Goal: Task Accomplishment & Management: Complete application form

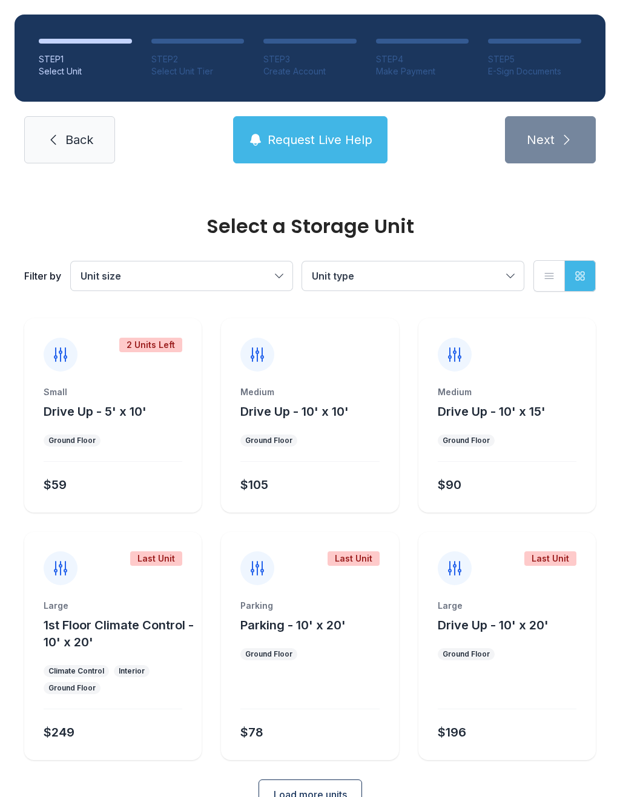
click at [531, 414] on span "Drive Up - 10' x 15'" at bounding box center [492, 411] width 108 height 15
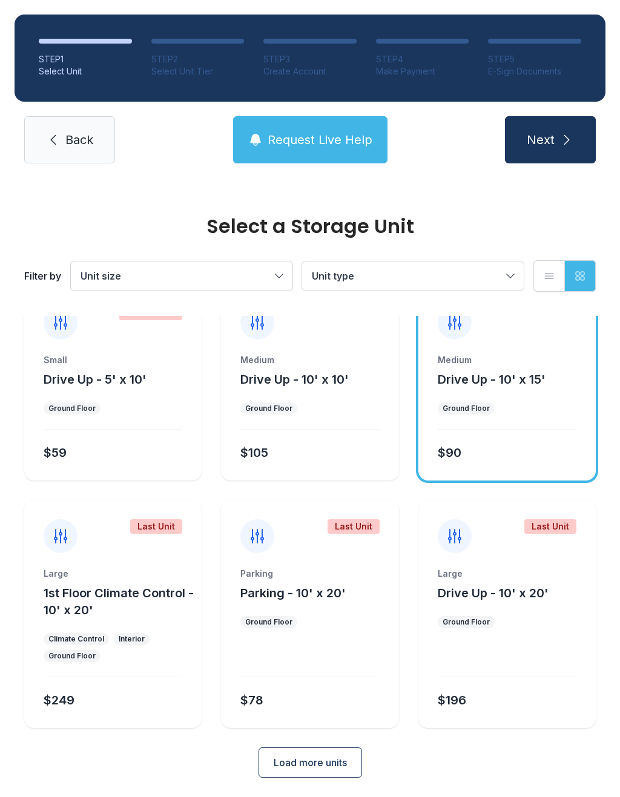
scroll to position [31, 0]
click at [524, 397] on div "Medium Drive Up - 10' x 15' Ground Floor $90" at bounding box center [506, 418] width 177 height 127
click at [495, 386] on span "Drive Up - 10' x 15'" at bounding box center [492, 380] width 108 height 15
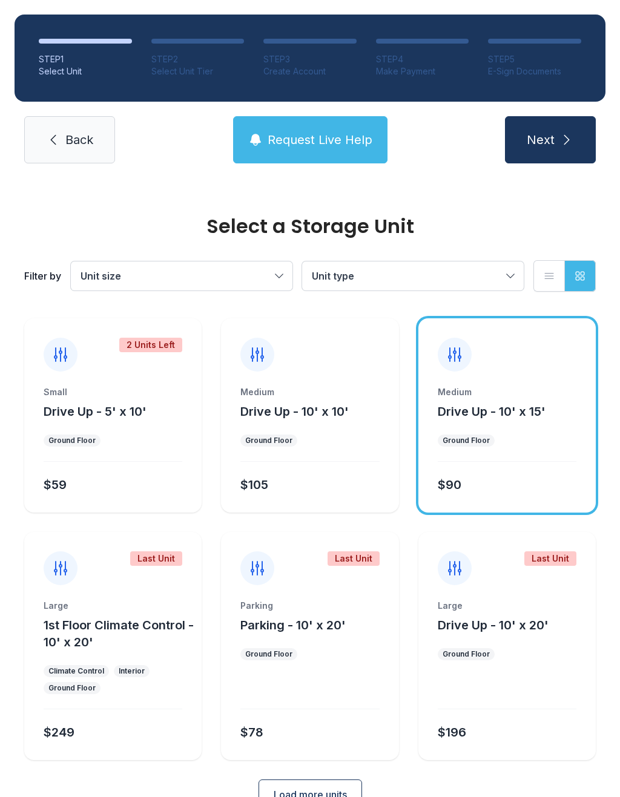
scroll to position [0, 0]
click at [455, 355] on icon at bounding box center [455, 354] width 12 height 13
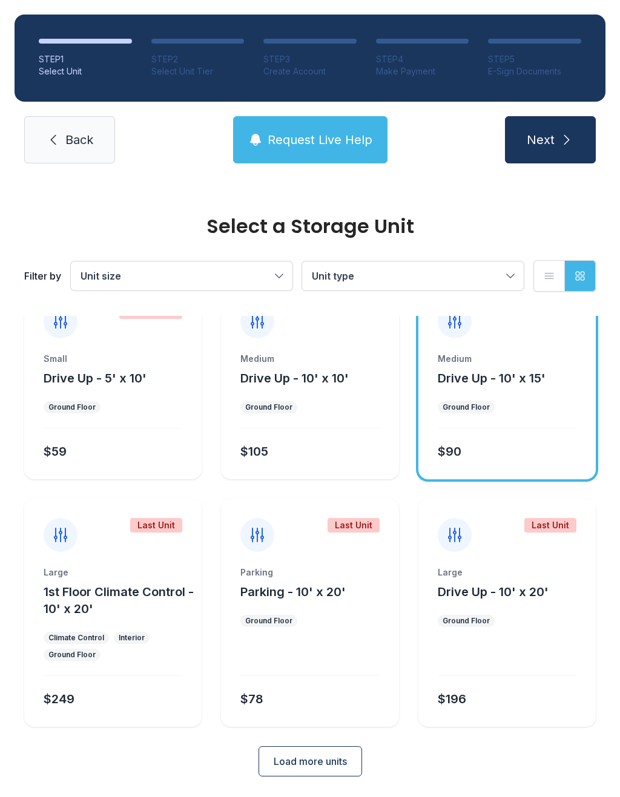
scroll to position [32, 0]
click at [55, 138] on icon at bounding box center [53, 140] width 15 height 15
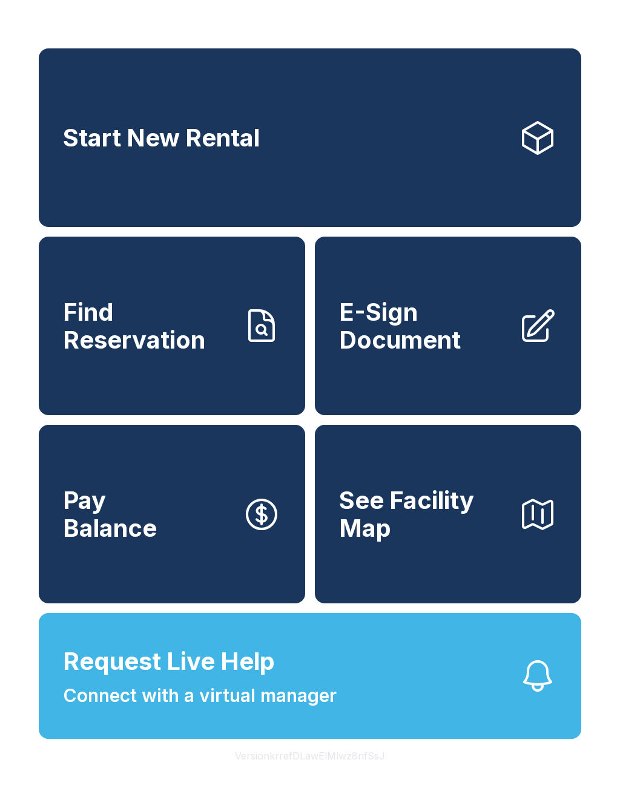
click at [139, 340] on span "Find Reservation" at bounding box center [148, 325] width 170 height 55
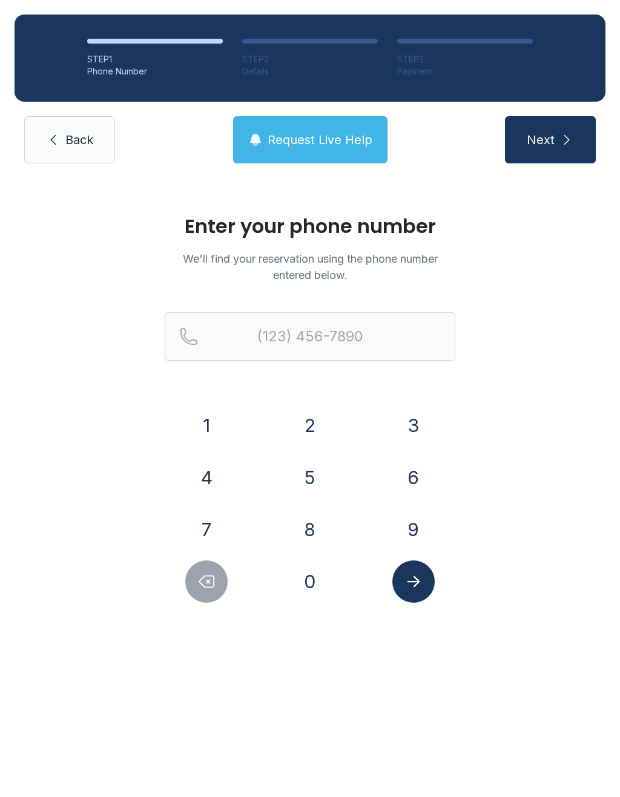
click at [207, 525] on button "7" at bounding box center [206, 530] width 42 height 42
click at [282, 576] on div "0" at bounding box center [310, 582] width 84 height 42
click at [305, 585] on button "0" at bounding box center [310, 582] width 42 height 42
click at [305, 424] on button "2" at bounding box center [310, 425] width 42 height 42
click at [205, 484] on button "4" at bounding box center [206, 478] width 42 height 42
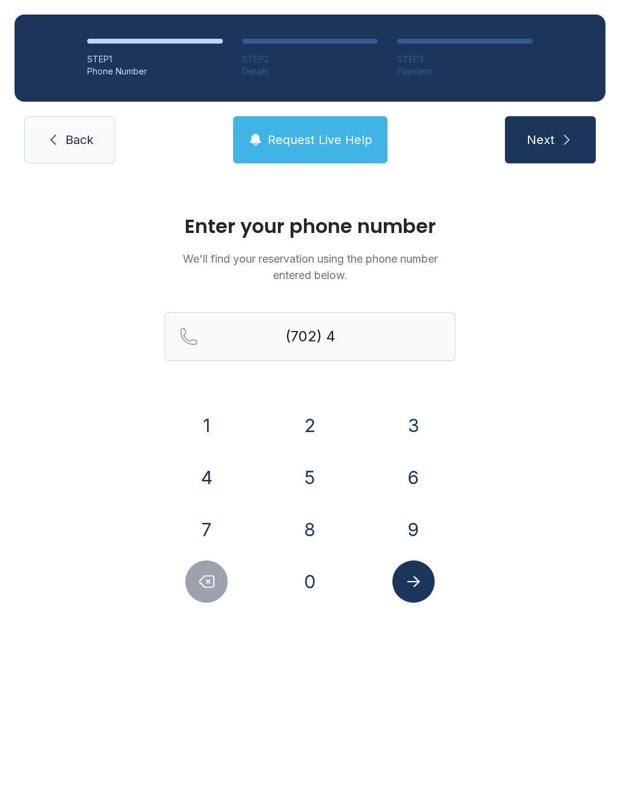
click at [205, 484] on button "4" at bounding box center [206, 478] width 42 height 42
click at [315, 473] on button "5" at bounding box center [310, 478] width 42 height 42
click at [205, 478] on button "4" at bounding box center [206, 478] width 42 height 42
click at [313, 536] on button "8" at bounding box center [310, 530] width 42 height 42
click at [400, 421] on button "3" at bounding box center [413, 425] width 42 height 42
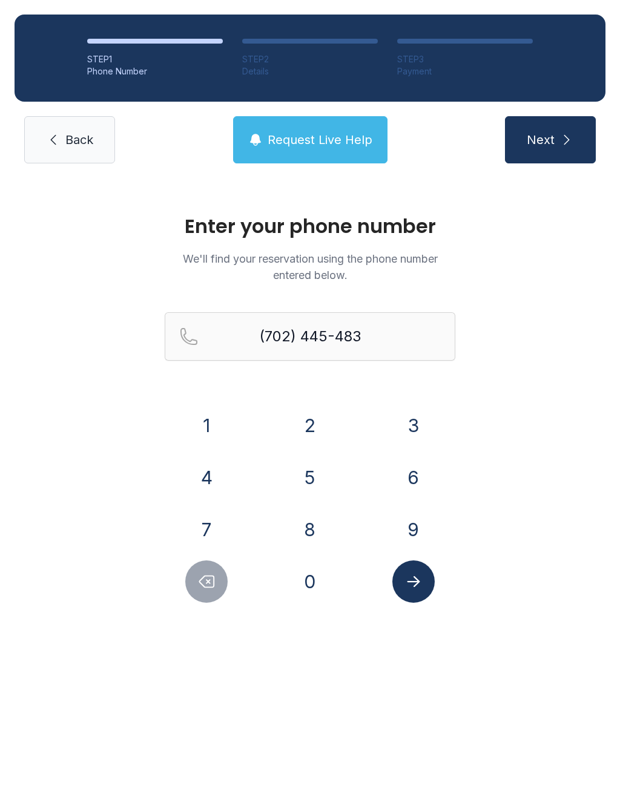
click at [205, 476] on button "4" at bounding box center [206, 478] width 42 height 42
type input "[PHONE_NUMBER]"
click at [414, 586] on icon "Submit lookup form" at bounding box center [413, 581] width 13 height 11
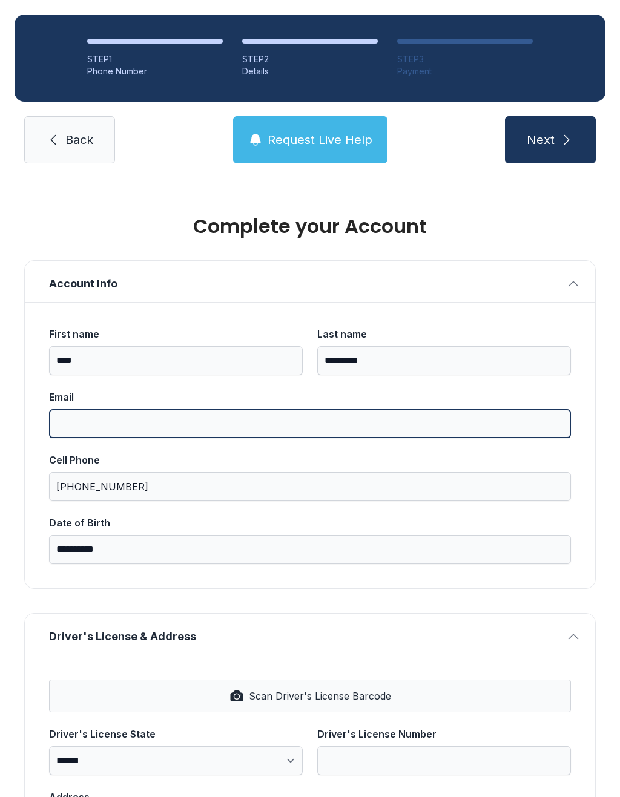
click at [77, 426] on input "Email" at bounding box center [310, 423] width 522 height 29
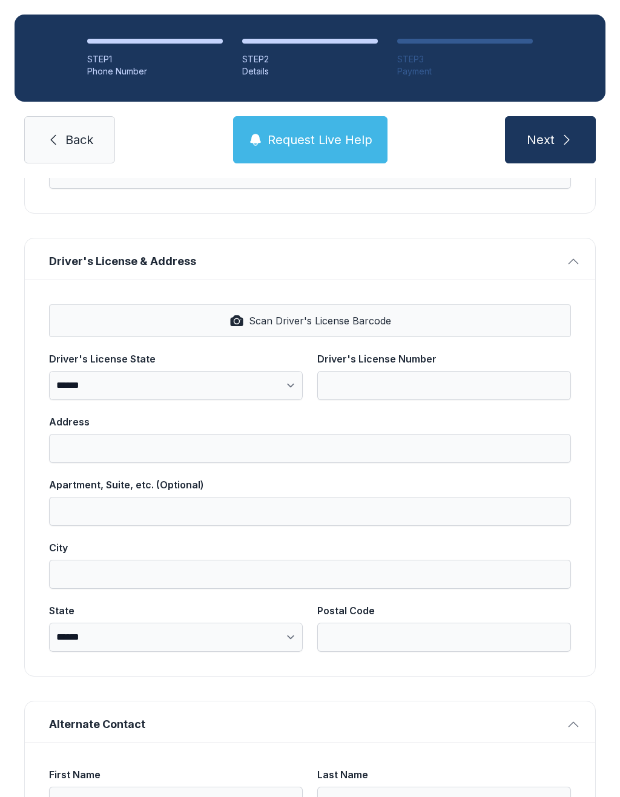
scroll to position [389, 0]
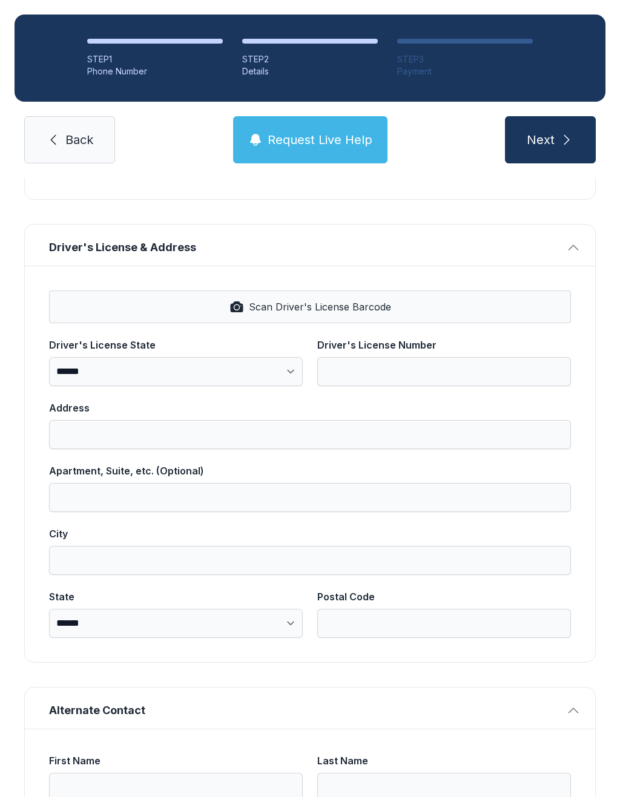
type input "**********"
click at [123, 368] on select "**********" at bounding box center [176, 371] width 254 height 29
select select "**"
click at [378, 308] on span "Scan Driver's License Barcode" at bounding box center [320, 307] width 142 height 15
type input "*********"
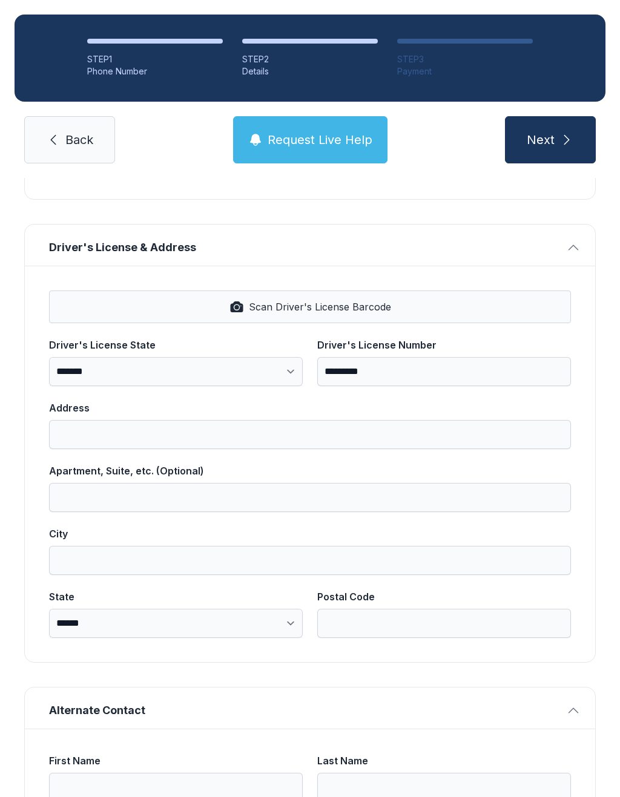
type input "**********"
select select "**"
type input "*****"
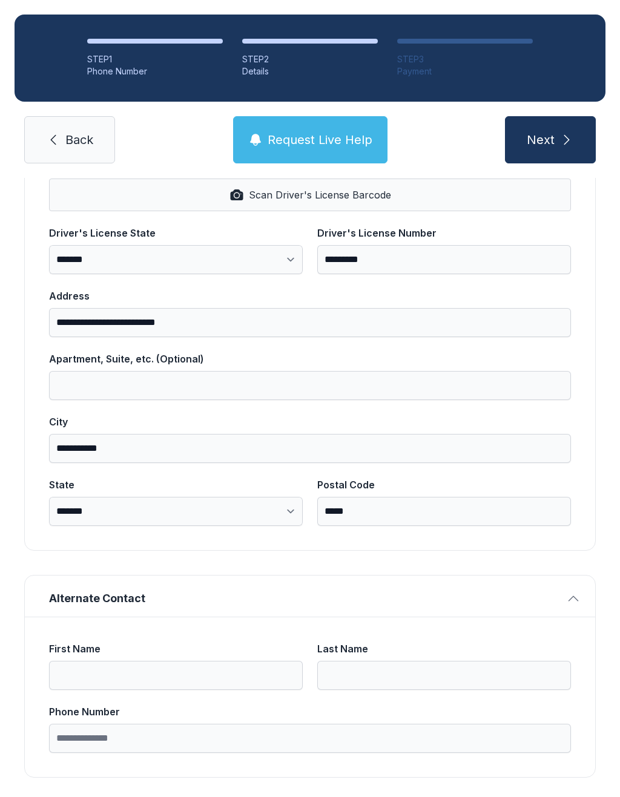
scroll to position [501, 0]
click at [546, 137] on span "Next" at bounding box center [541, 139] width 28 height 17
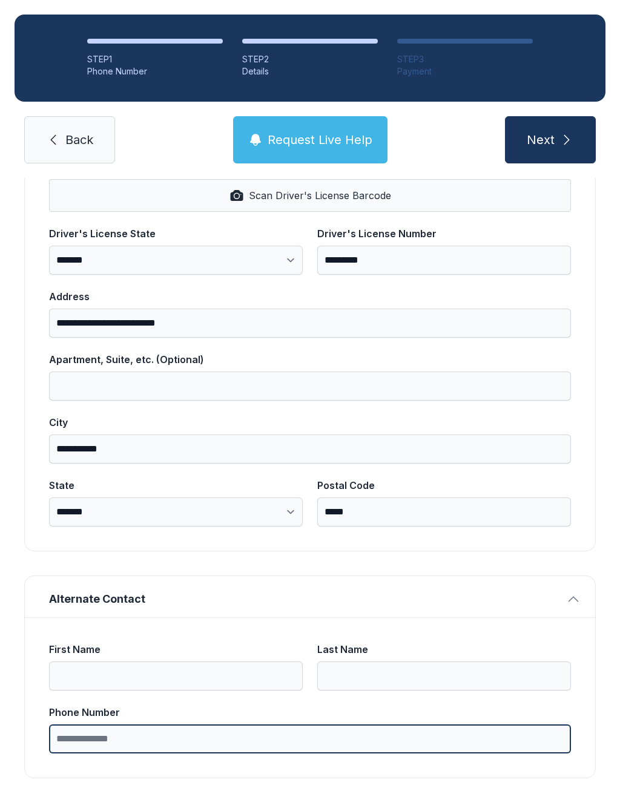
type input "*"
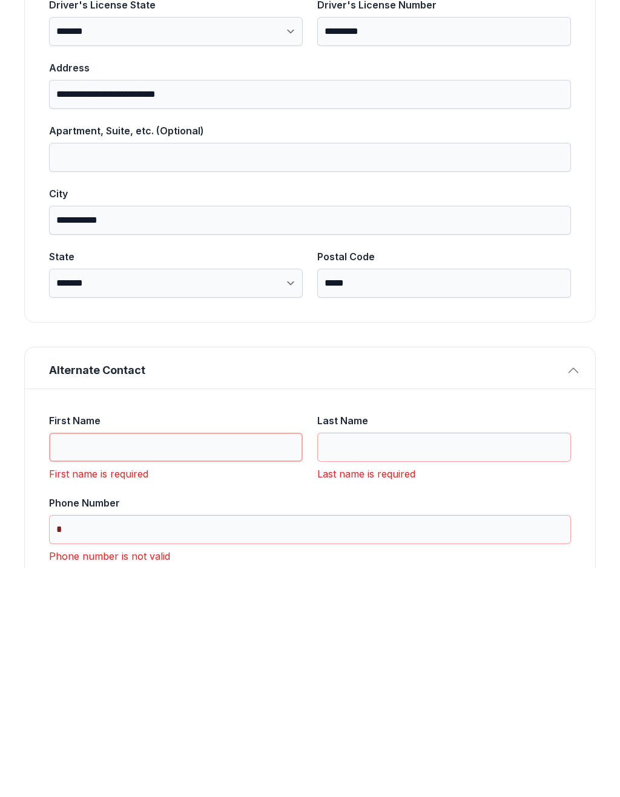
click at [147, 662] on input "First Name" at bounding box center [176, 676] width 254 height 29
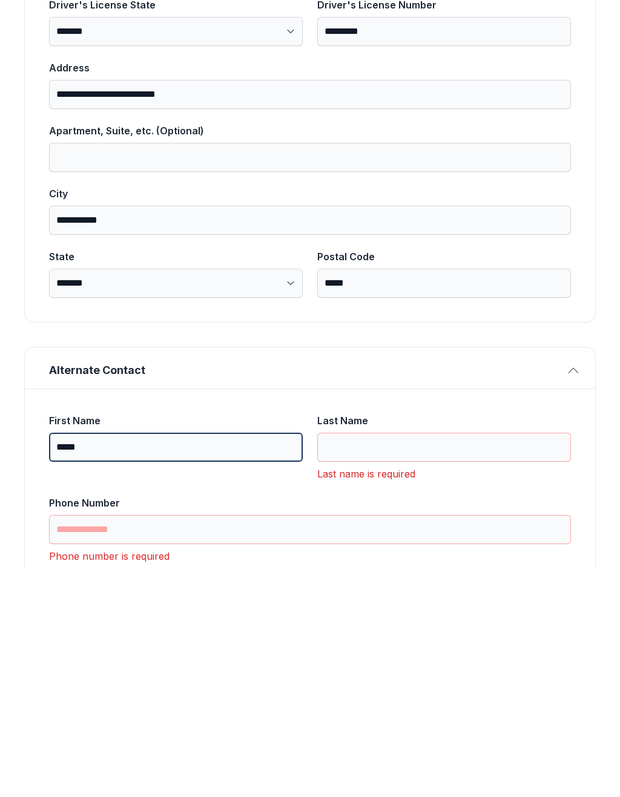
type input "*****"
click at [427, 662] on input "Last Name" at bounding box center [444, 676] width 254 height 29
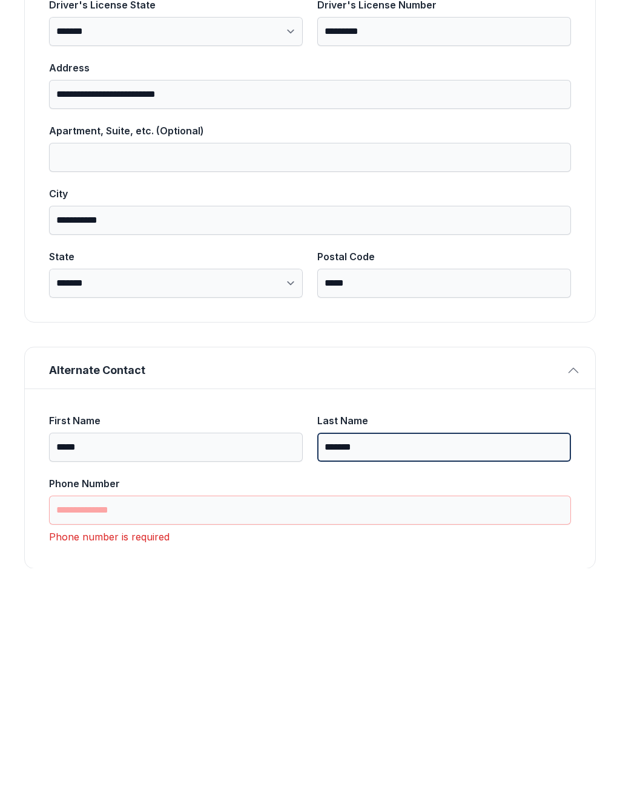
type input "*******"
click at [217, 725] on input "Phone Number" at bounding box center [310, 739] width 522 height 29
type input "*"
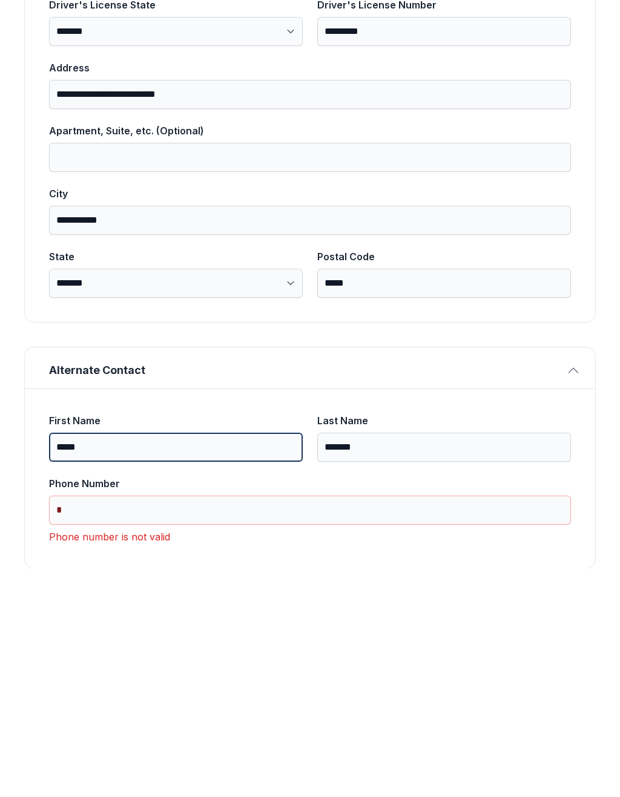
click at [228, 662] on input "*****" at bounding box center [176, 676] width 254 height 29
type input "*"
type input "****"
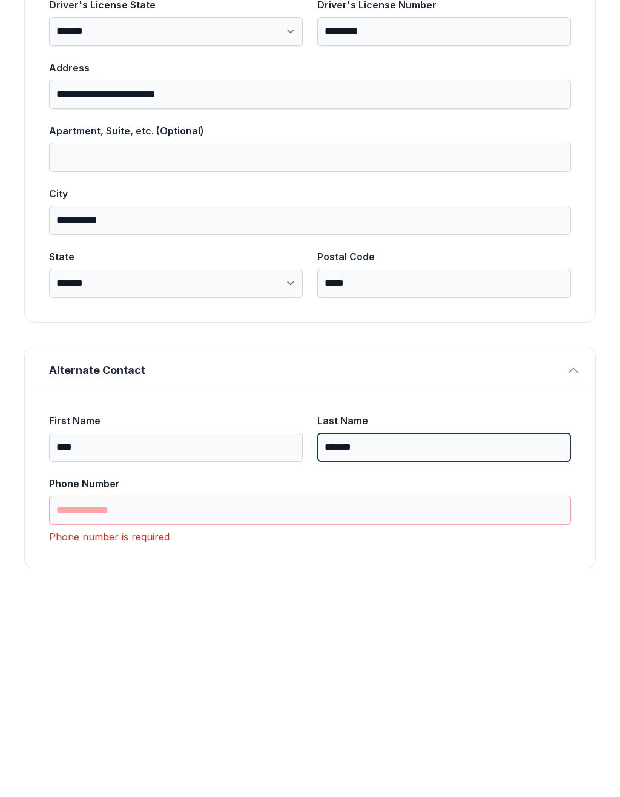
click at [437, 662] on input "*******" at bounding box center [444, 676] width 254 height 29
type input "*"
type input "*****"
click at [320, 725] on input "Phone Number" at bounding box center [310, 739] width 522 height 29
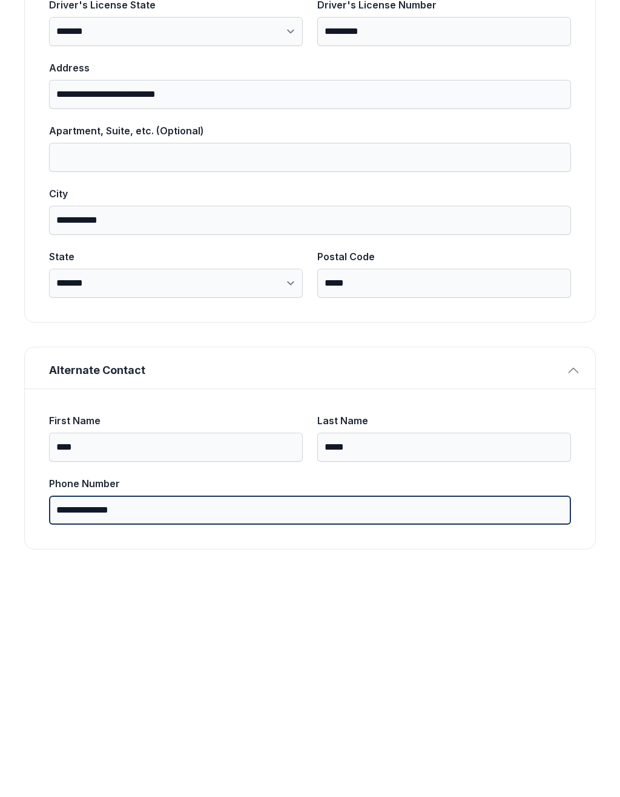
type input "**********"
click at [550, 116] on button "Next" at bounding box center [550, 139] width 91 height 47
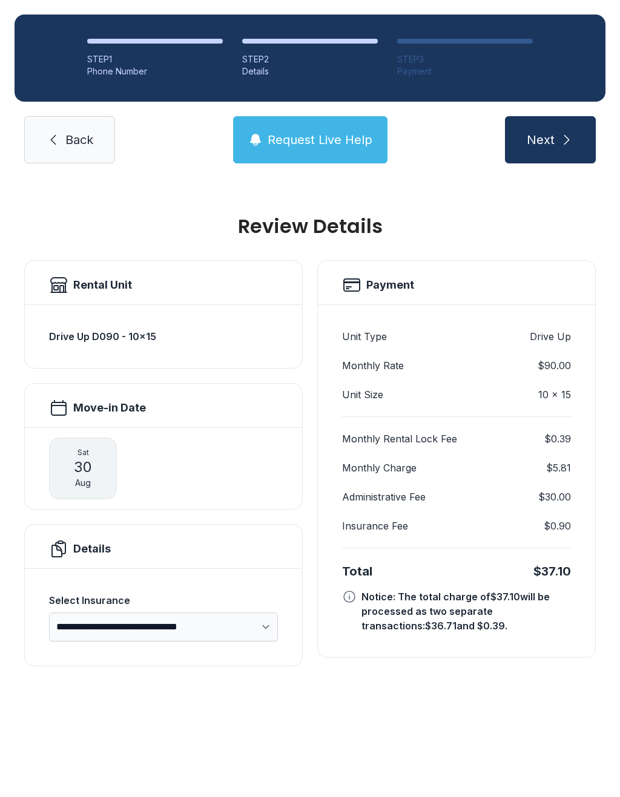
scroll to position [0, 0]
click at [132, 613] on select "**********" at bounding box center [163, 627] width 229 height 29
click at [229, 703] on main "**********" at bounding box center [310, 487] width 620 height 619
click at [96, 438] on div "[DATE]" at bounding box center [83, 469] width 68 height 62
click at [83, 458] on span "30" at bounding box center [83, 467] width 18 height 19
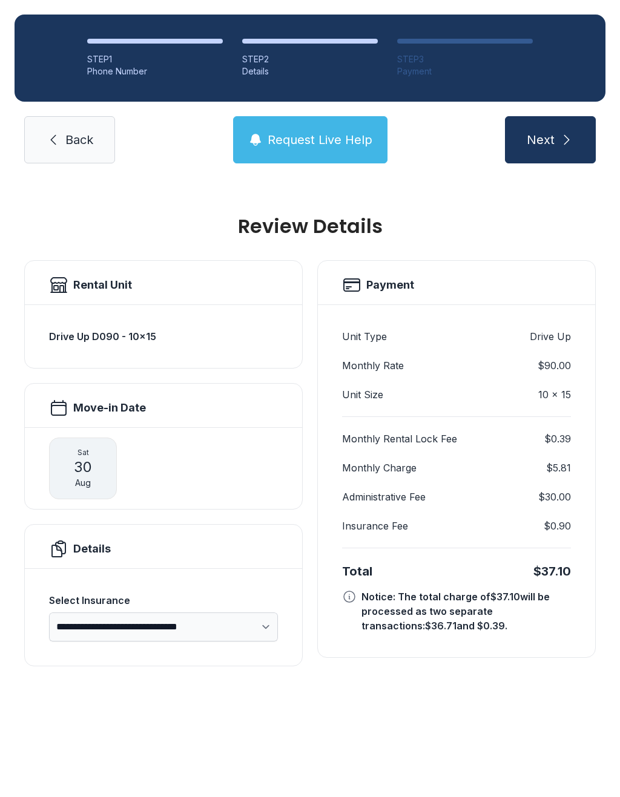
click at [585, 116] on button "Next" at bounding box center [550, 139] width 91 height 47
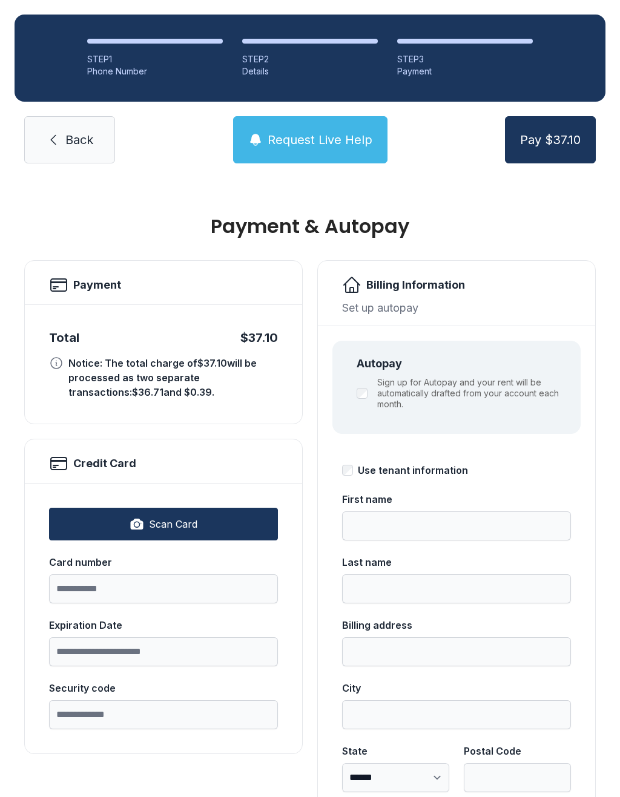
click at [340, 131] on button "Request Live Help" at bounding box center [310, 139] width 154 height 47
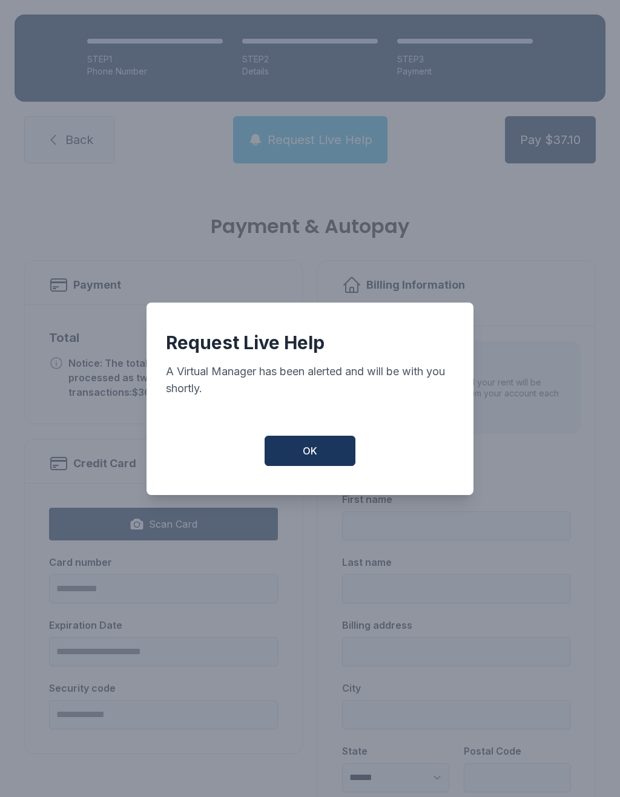
click at [311, 450] on button "OK" at bounding box center [310, 451] width 91 height 30
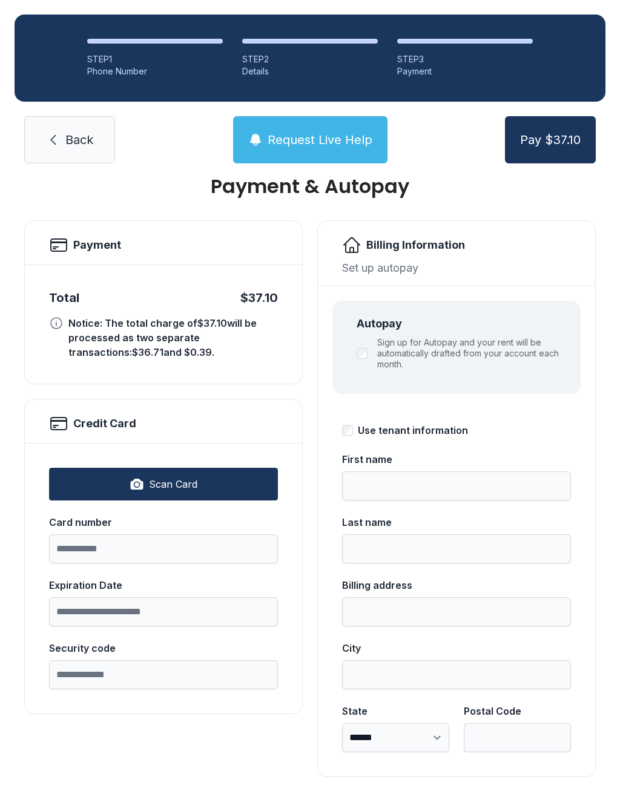
scroll to position [39, 0]
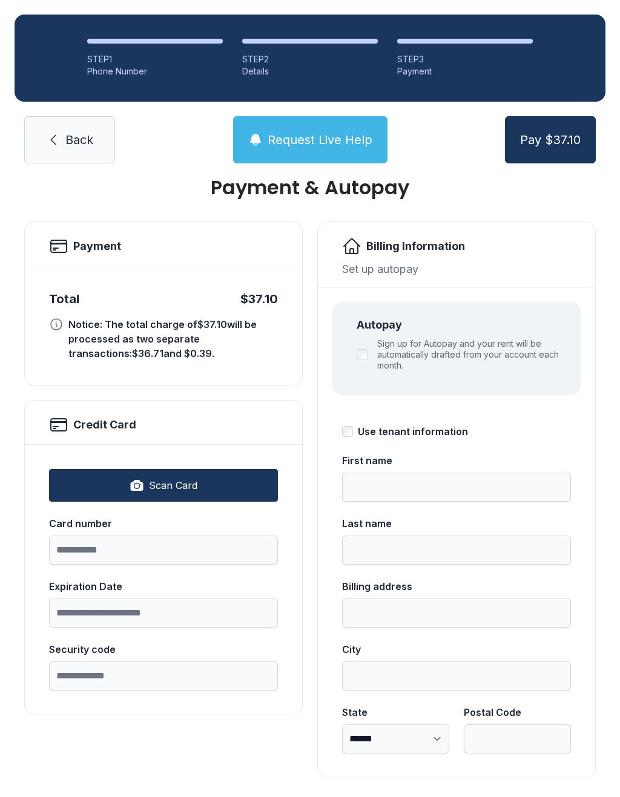
click at [62, 138] on link "Back" at bounding box center [69, 139] width 91 height 47
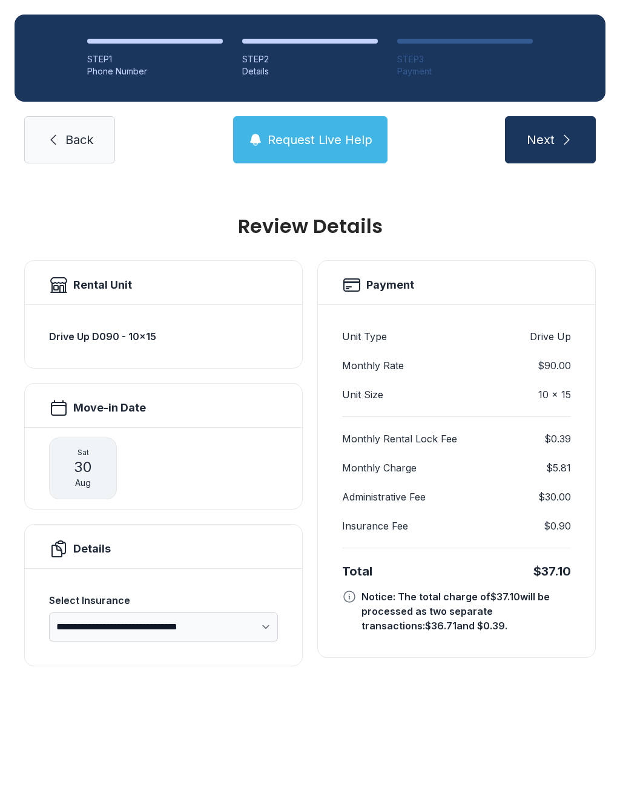
click at [384, 538] on div "Monthly Rental Lock Fee $0.39 Monthly Charge $5.81 Administrative Fee $30.00 In…" at bounding box center [456, 482] width 229 height 131
click at [73, 144] on span "Back" at bounding box center [79, 139] width 28 height 17
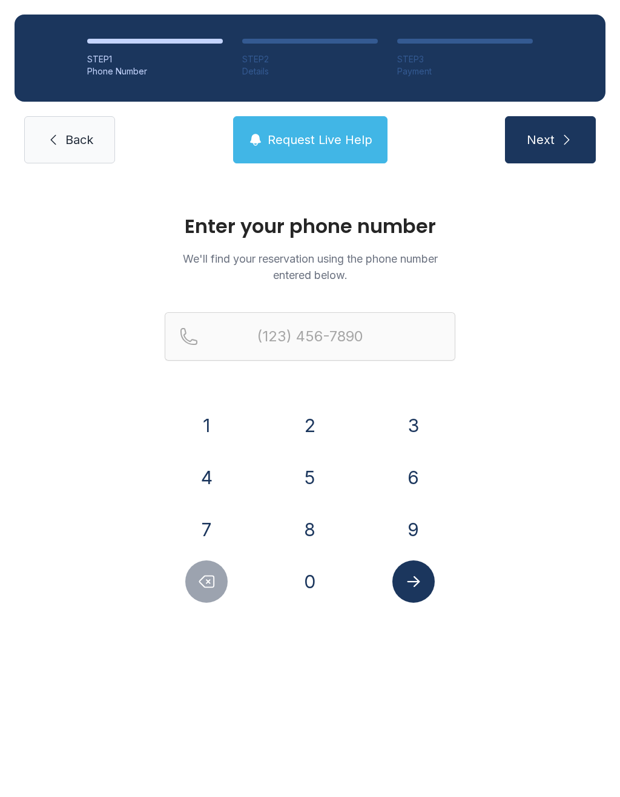
click at [562, 140] on icon "submit" at bounding box center [566, 140] width 15 height 15
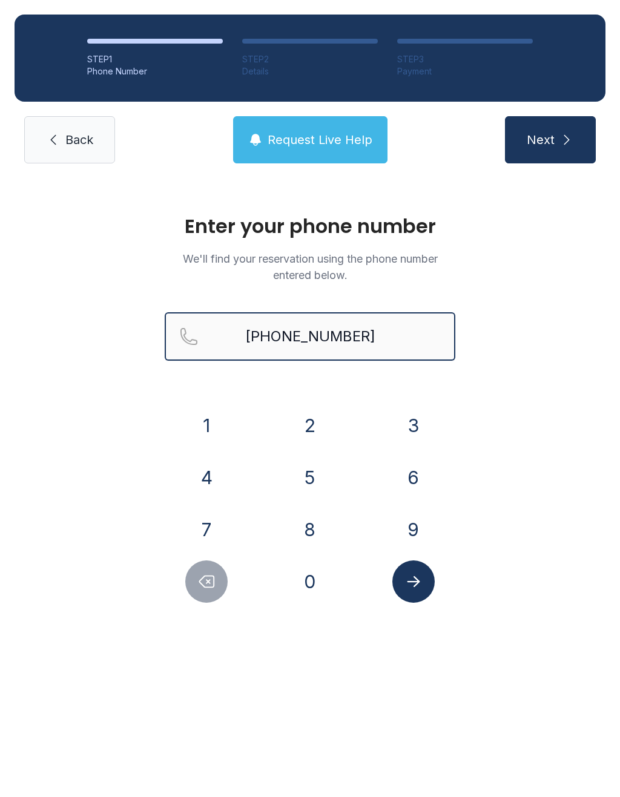
type input "[PHONE_NUMBER]"
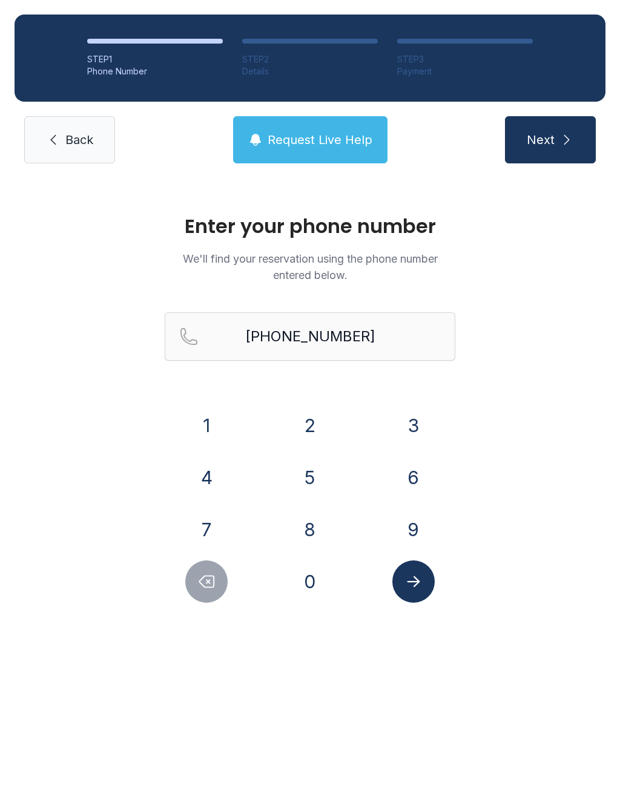
click at [409, 584] on icon "Submit lookup form" at bounding box center [413, 582] width 18 height 18
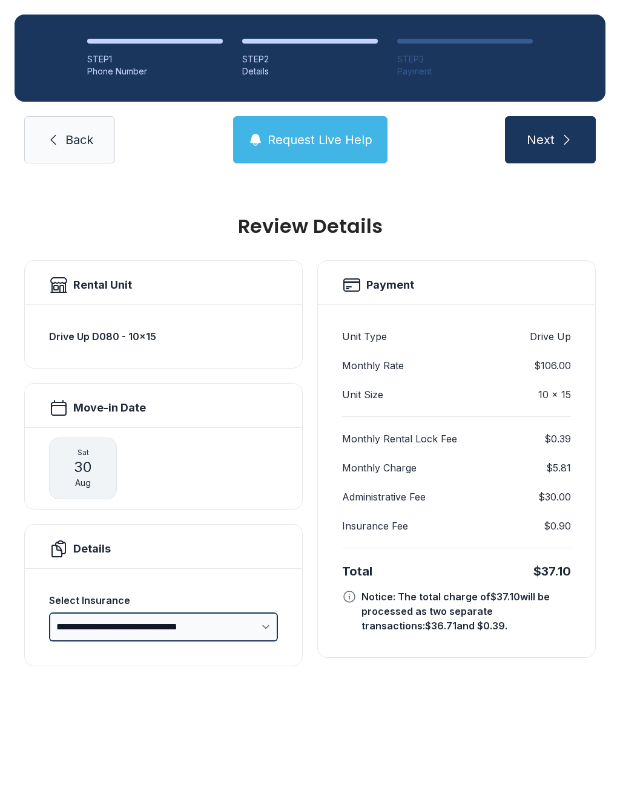
click at [254, 628] on select "**********" at bounding box center [163, 627] width 229 height 29
click at [62, 140] on link "Back" at bounding box center [69, 139] width 91 height 47
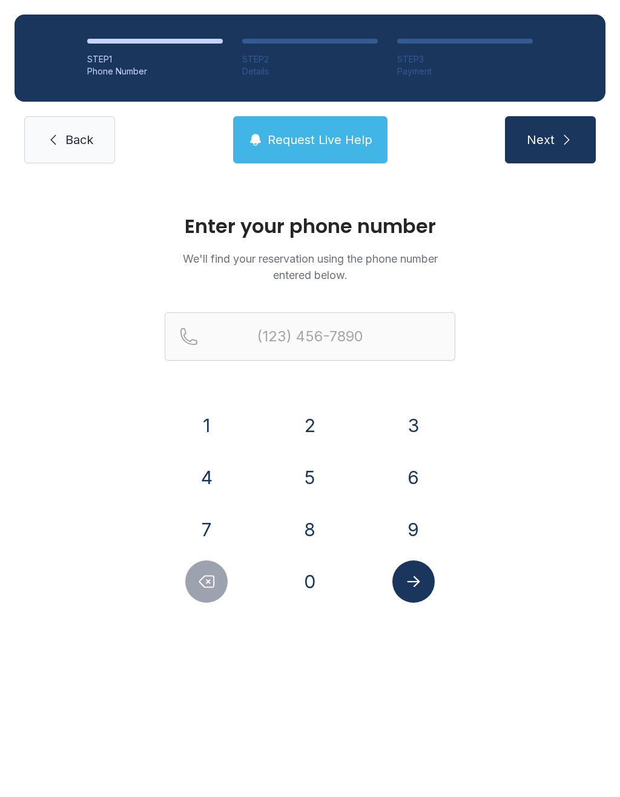
click at [209, 524] on button "7" at bounding box center [206, 530] width 42 height 42
click at [313, 581] on button "0" at bounding box center [310, 582] width 42 height 42
click at [317, 426] on button "2" at bounding box center [310, 425] width 42 height 42
click at [223, 477] on button "4" at bounding box center [206, 478] width 42 height 42
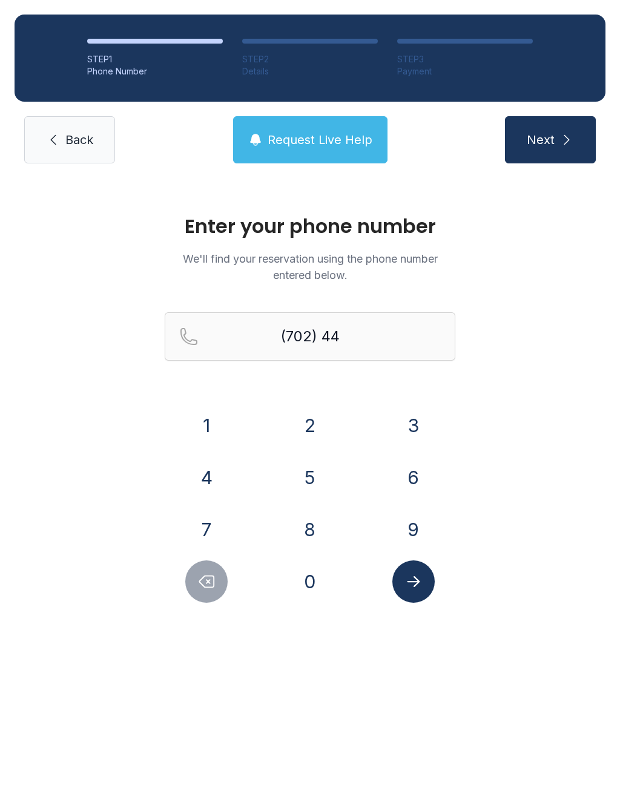
click at [306, 477] on button "5" at bounding box center [310, 478] width 42 height 42
click at [209, 473] on button "4" at bounding box center [206, 478] width 42 height 42
click at [307, 536] on button "8" at bounding box center [310, 530] width 42 height 42
click at [423, 423] on button "3" at bounding box center [413, 425] width 42 height 42
click at [214, 470] on button "4" at bounding box center [206, 478] width 42 height 42
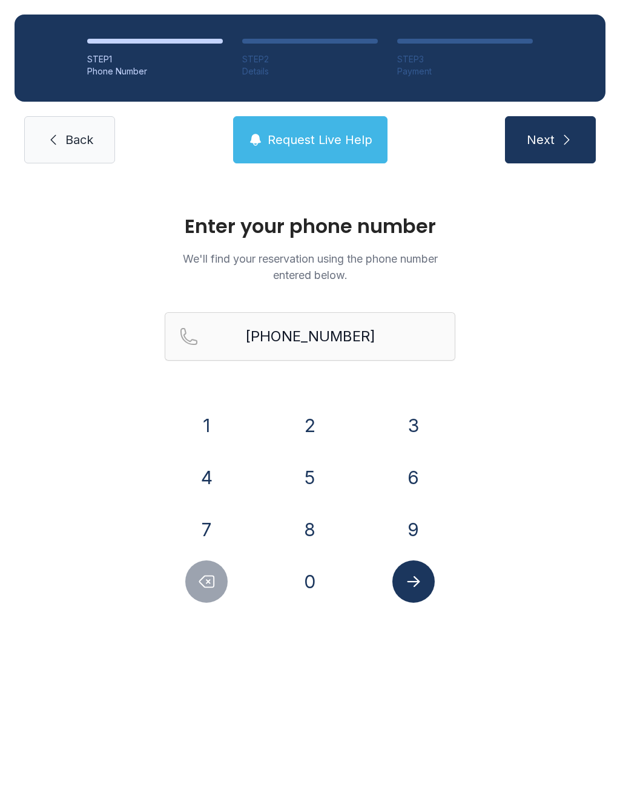
click at [418, 579] on icon "Submit lookup form" at bounding box center [413, 582] width 18 height 18
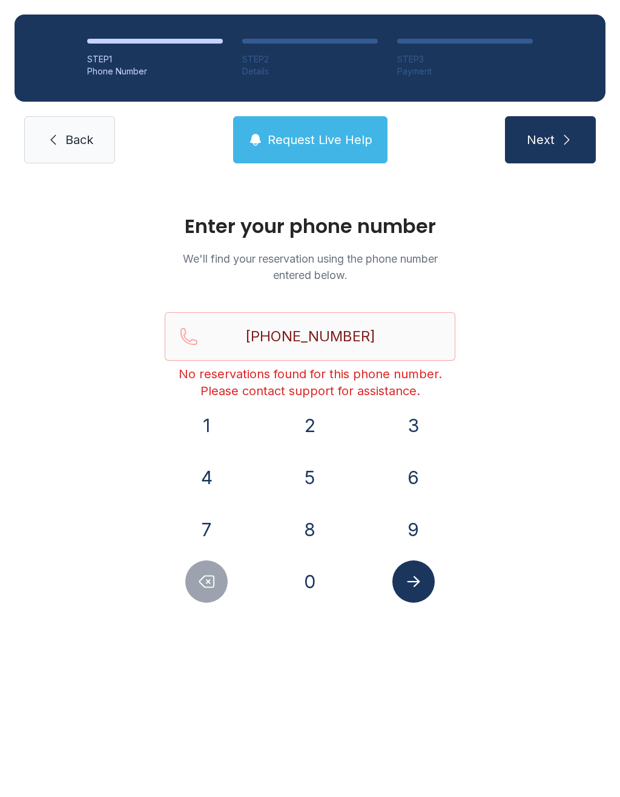
click at [196, 579] on button "Delete number" at bounding box center [206, 582] width 42 height 42
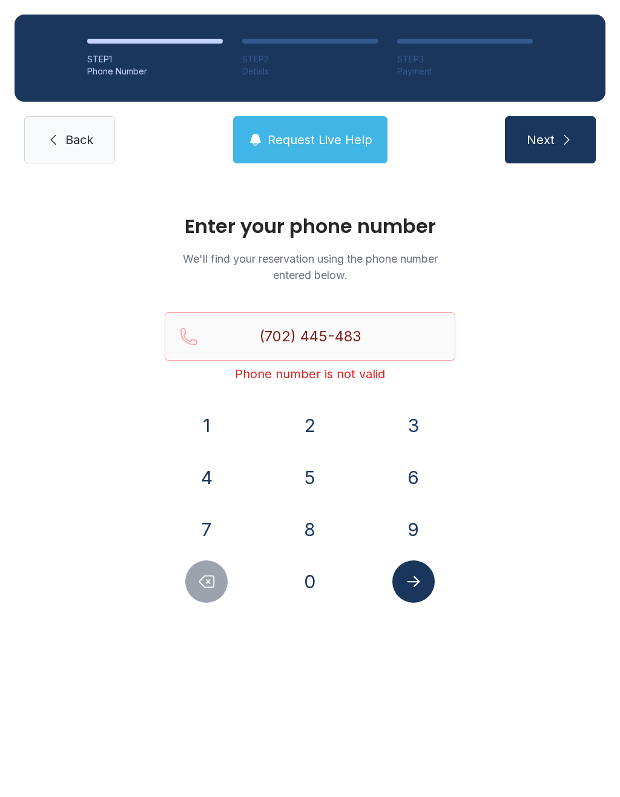
click at [196, 578] on button "Delete number" at bounding box center [206, 582] width 42 height 42
click at [197, 581] on button "Delete number" at bounding box center [206, 582] width 42 height 42
click at [196, 581] on button "Delete number" at bounding box center [206, 582] width 42 height 42
click at [194, 584] on button "Delete number" at bounding box center [206, 582] width 42 height 42
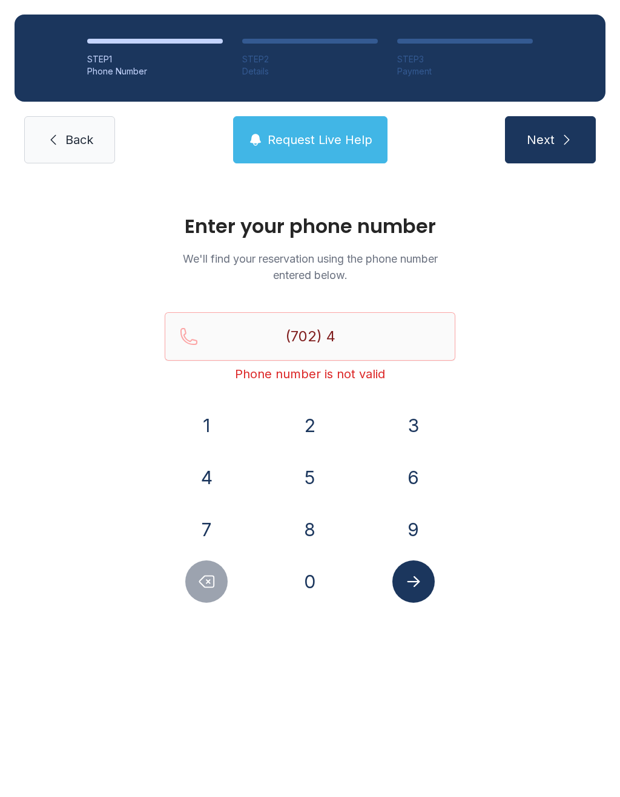
click at [191, 589] on button "Delete number" at bounding box center [206, 582] width 42 height 42
click at [193, 588] on button "Delete number" at bounding box center [206, 582] width 42 height 42
type input "(7"
click at [193, 588] on button "Delete number" at bounding box center [206, 582] width 42 height 42
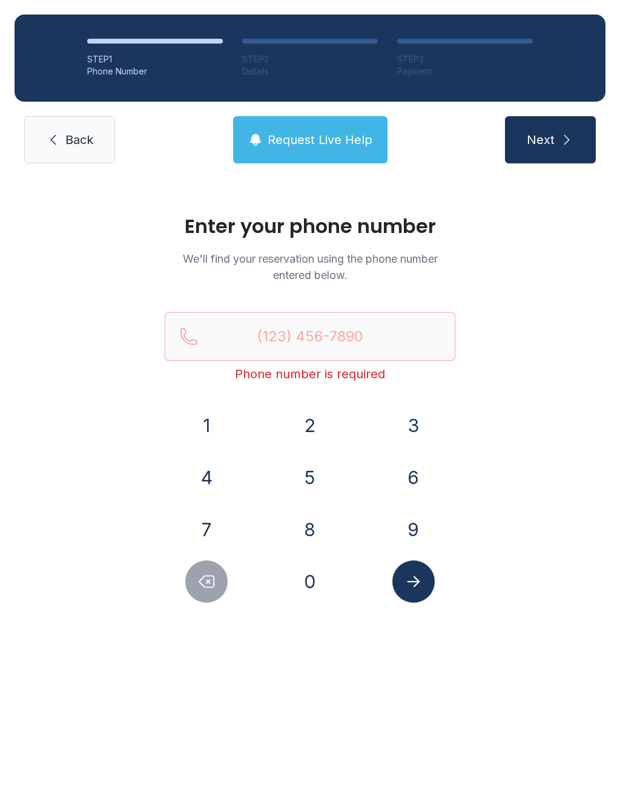
click at [195, 587] on button "Delete number" at bounding box center [206, 582] width 42 height 42
click at [61, 124] on link "Back" at bounding box center [69, 139] width 91 height 47
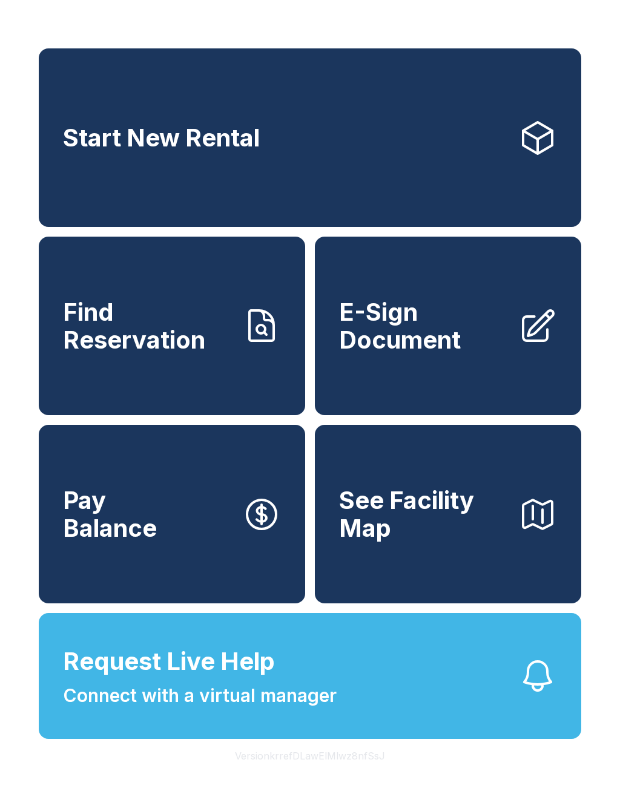
click at [122, 322] on span "Find Reservation" at bounding box center [148, 325] width 170 height 55
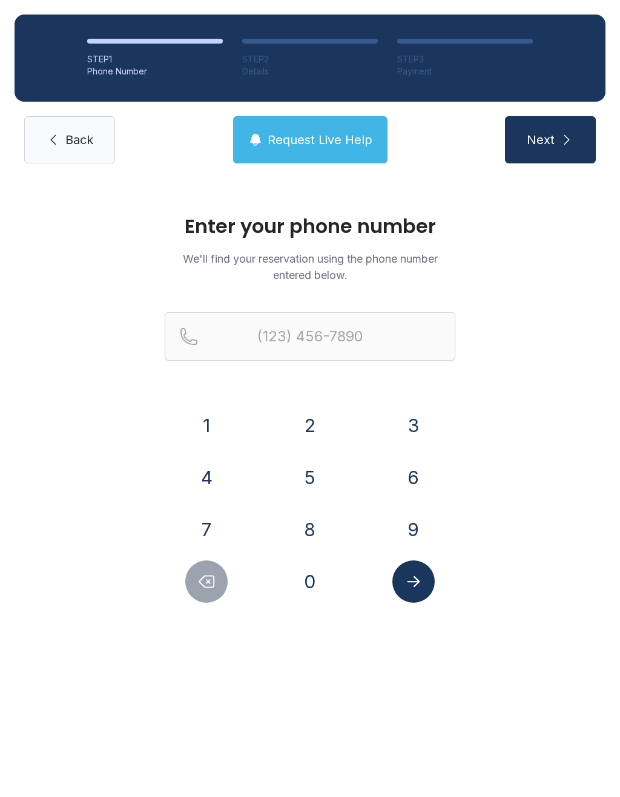
click at [61, 131] on link "Back" at bounding box center [69, 139] width 91 height 47
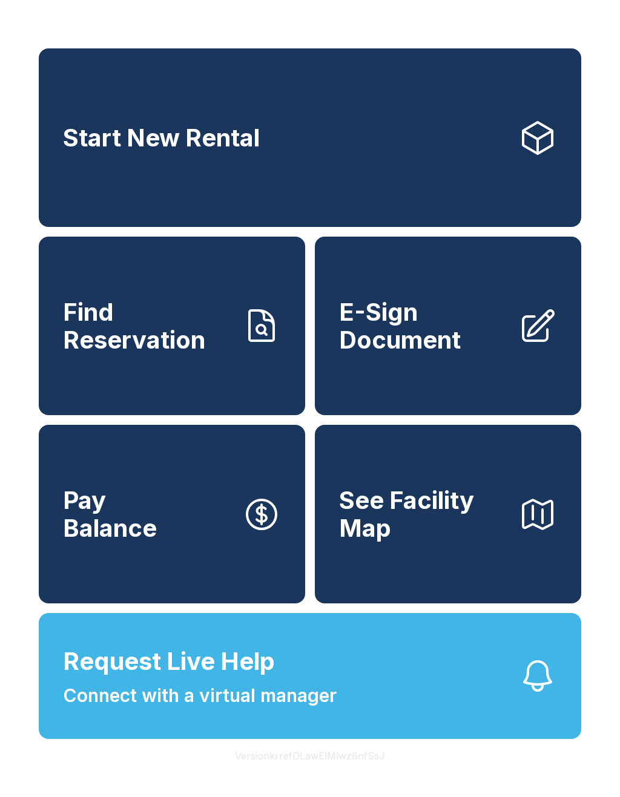
click at [102, 542] on span "Pay Balance" at bounding box center [110, 514] width 94 height 55
click at [440, 345] on span "E-Sign Document" at bounding box center [424, 325] width 170 height 55
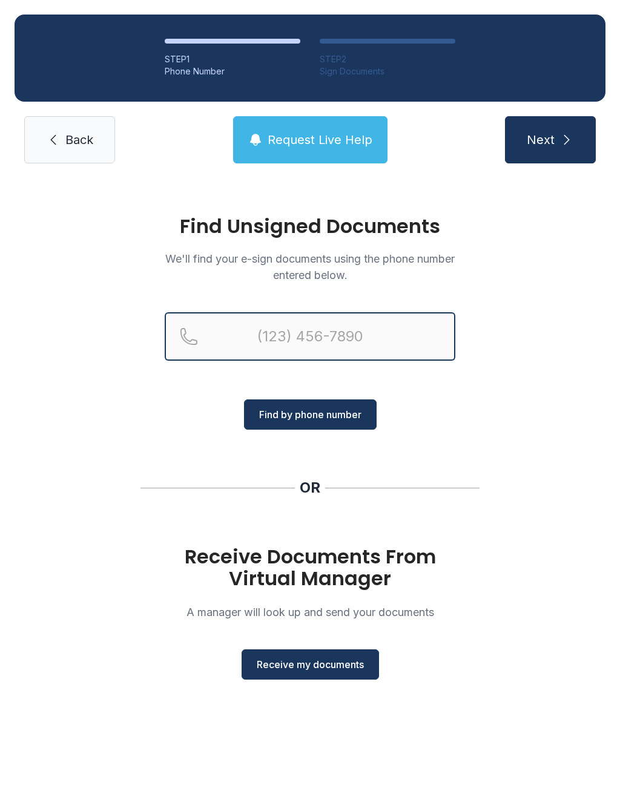
click at [365, 330] on input "Reservation phone number" at bounding box center [310, 336] width 291 height 48
type input "[PHONE_NUMBER]"
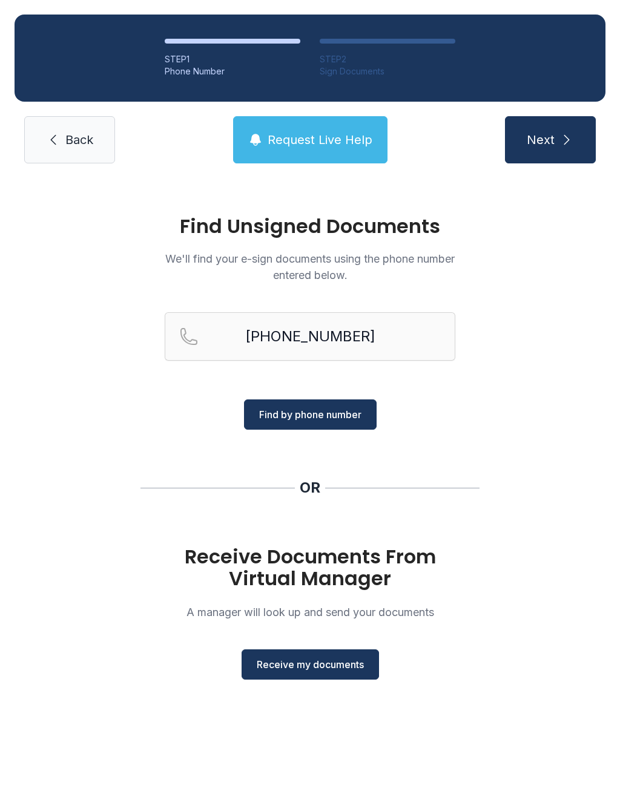
click at [328, 418] on span "Find by phone number" at bounding box center [310, 414] width 102 height 15
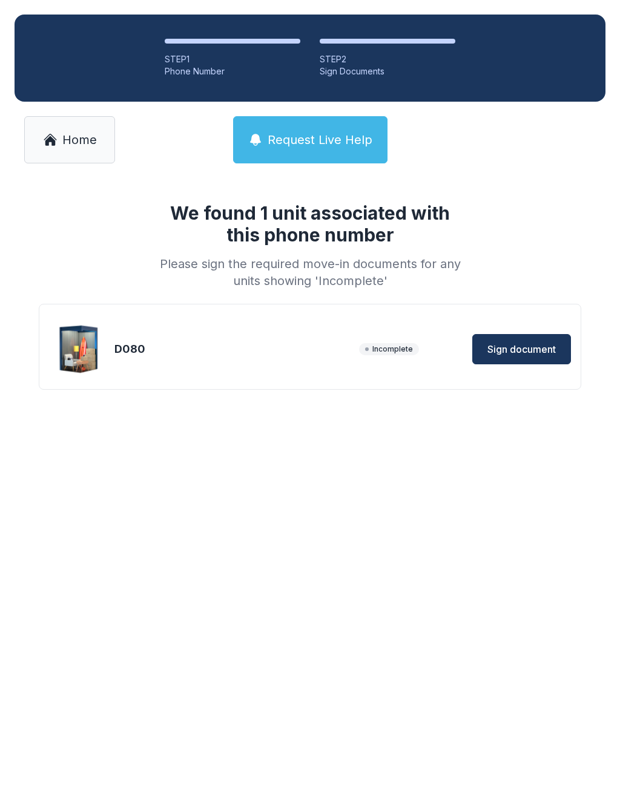
click at [338, 412] on div "We found 1 unit associated with this phone number Please sign the required move…" at bounding box center [310, 308] width 620 height 260
click at [509, 358] on button "Sign document" at bounding box center [521, 349] width 99 height 30
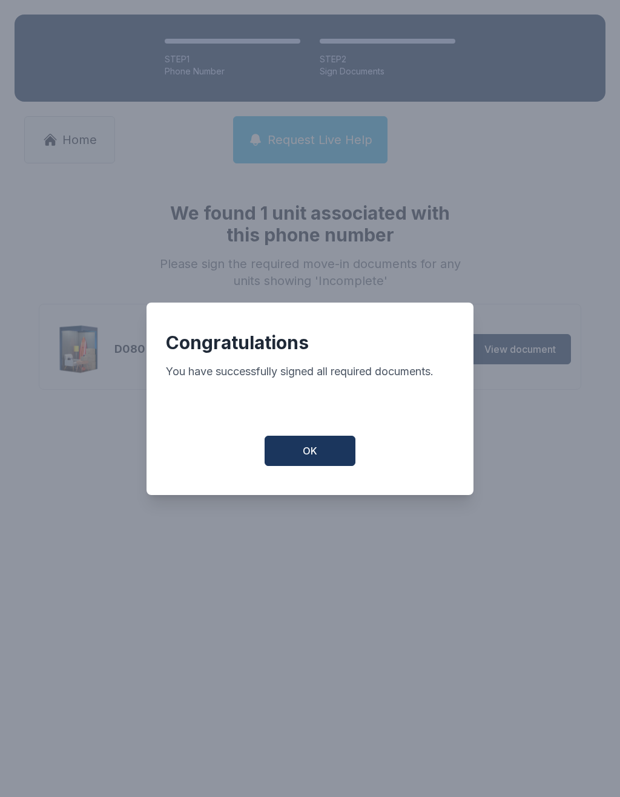
click at [318, 446] on button "OK" at bounding box center [310, 451] width 91 height 30
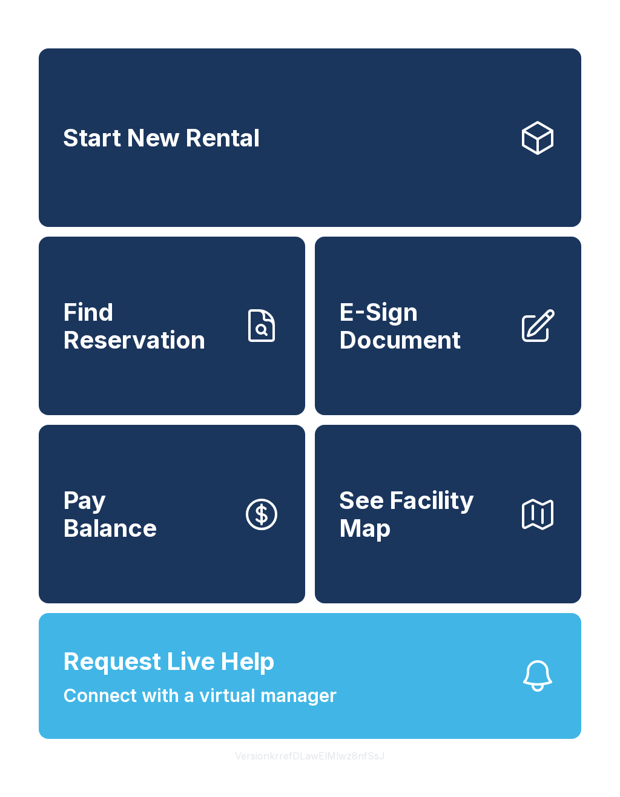
click at [204, 538] on button "Pay Balance" at bounding box center [172, 514] width 266 height 179
